Goal: Transaction & Acquisition: Purchase product/service

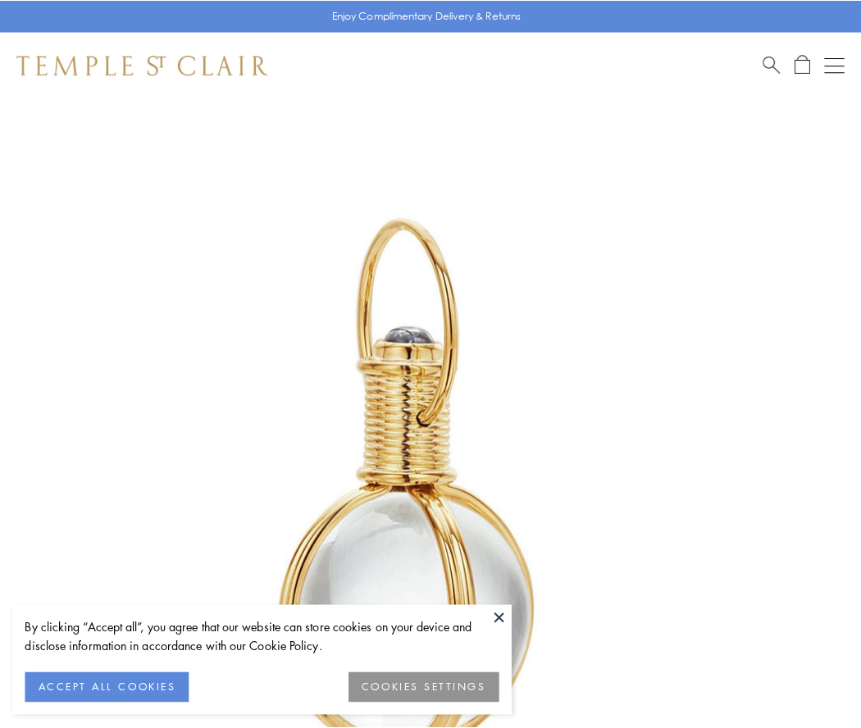
scroll to position [428, 0]
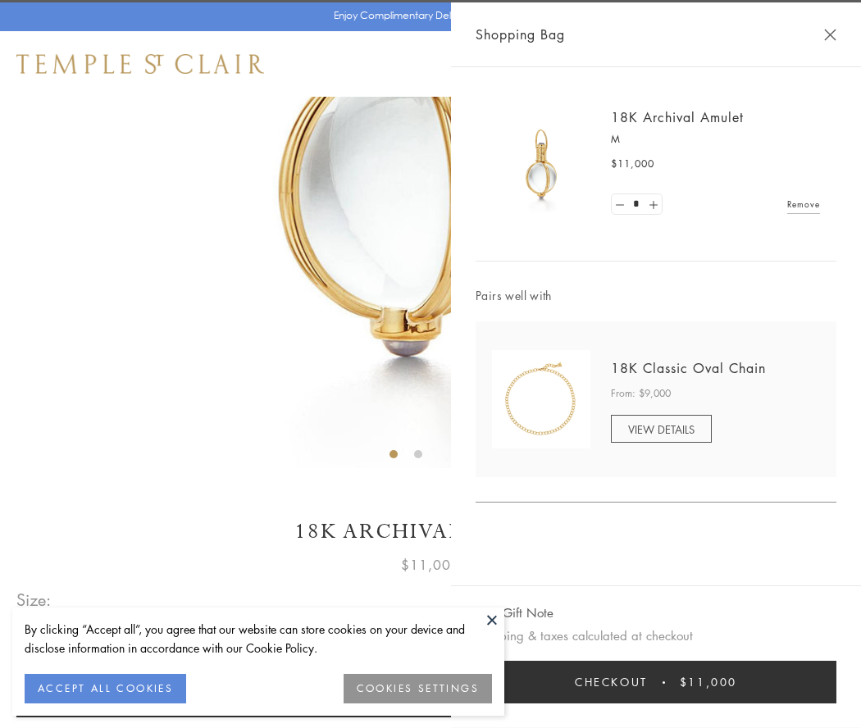
click at [656, 682] on button "Checkout $11,000" at bounding box center [655, 682] width 361 height 43
